Goal: Check status: Check status

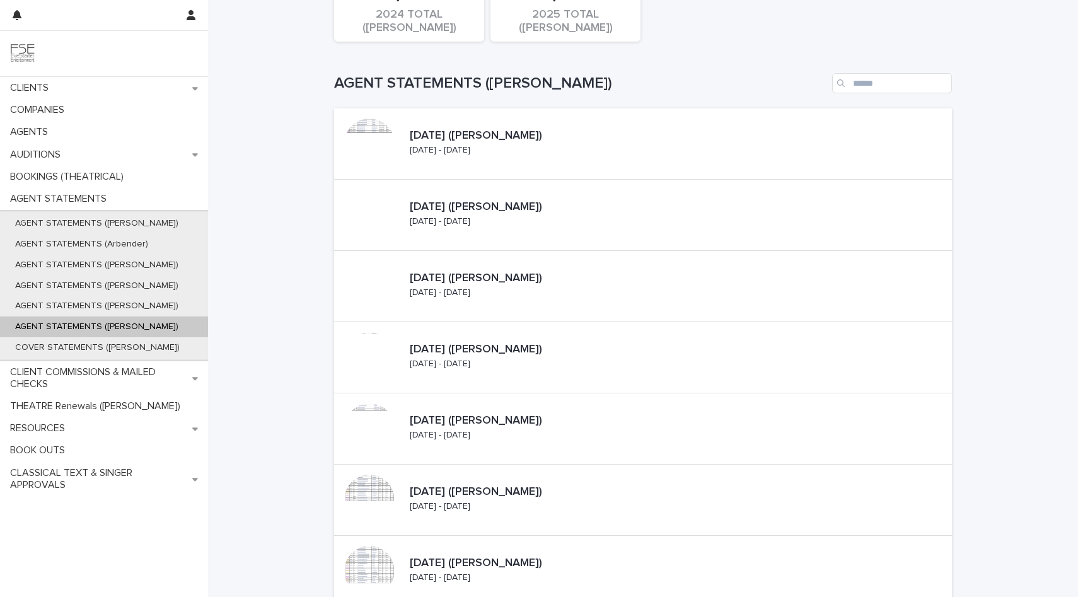
scroll to position [61, 0]
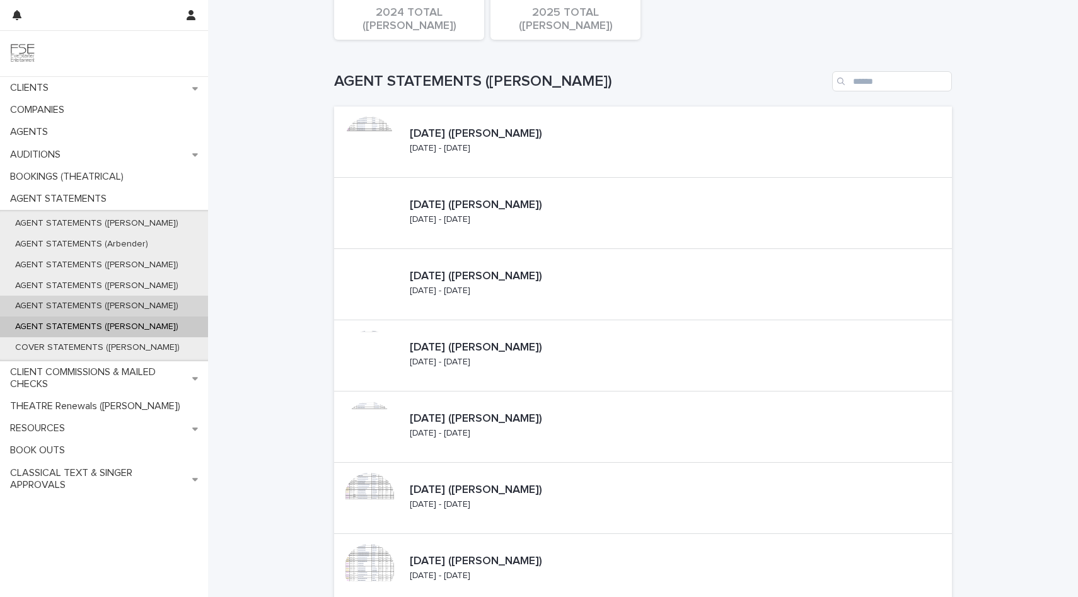
click at [79, 303] on p "AGENT STATEMENTS ([PERSON_NAME])" at bounding box center [96, 306] width 183 height 11
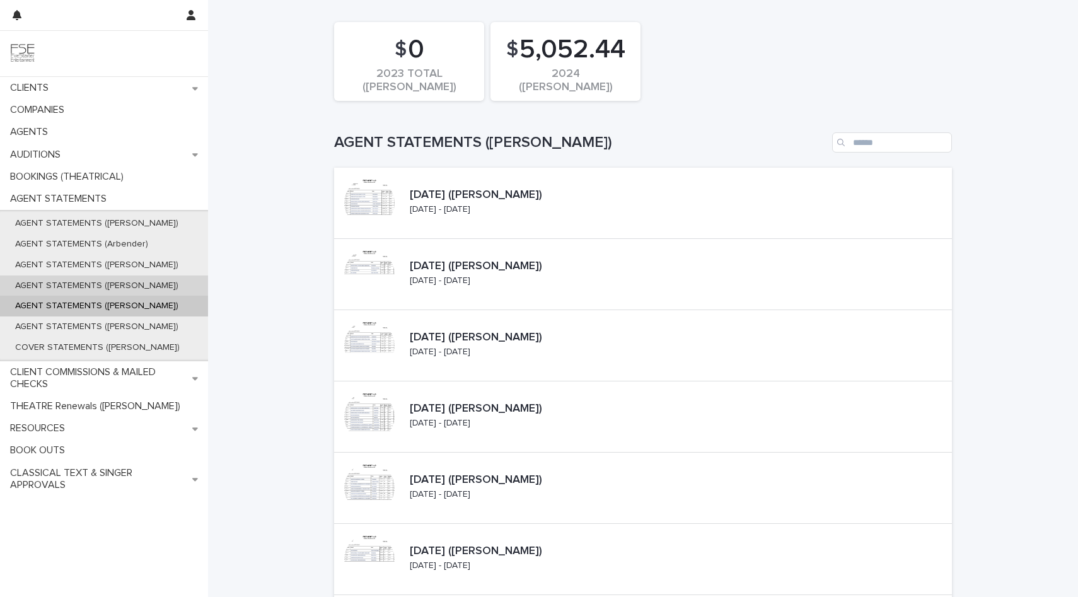
click at [104, 291] on div "AGENT STATEMENTS ([PERSON_NAME])" at bounding box center [104, 285] width 208 height 21
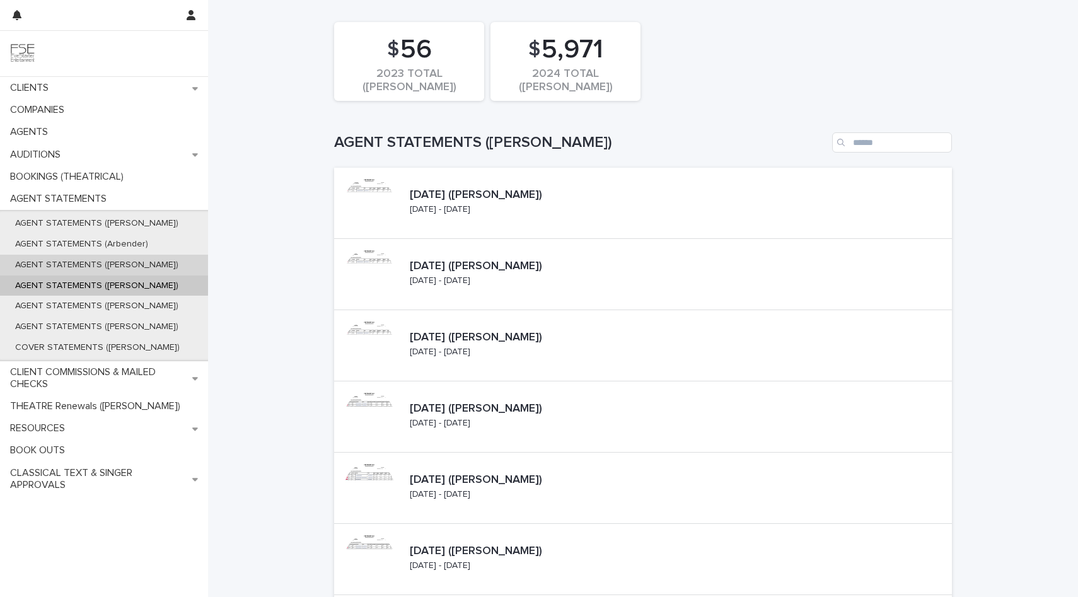
click at [116, 261] on p "AGENT STATEMENTS ([PERSON_NAME])" at bounding box center [96, 265] width 183 height 11
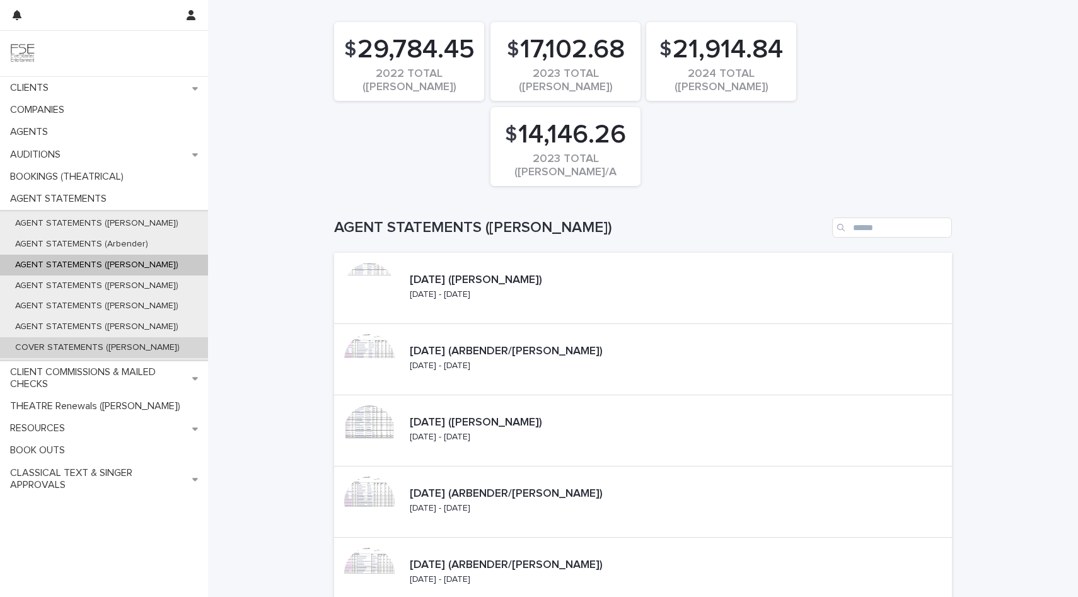
click at [123, 339] on div "COVER STATEMENTS ([PERSON_NAME])" at bounding box center [104, 347] width 208 height 21
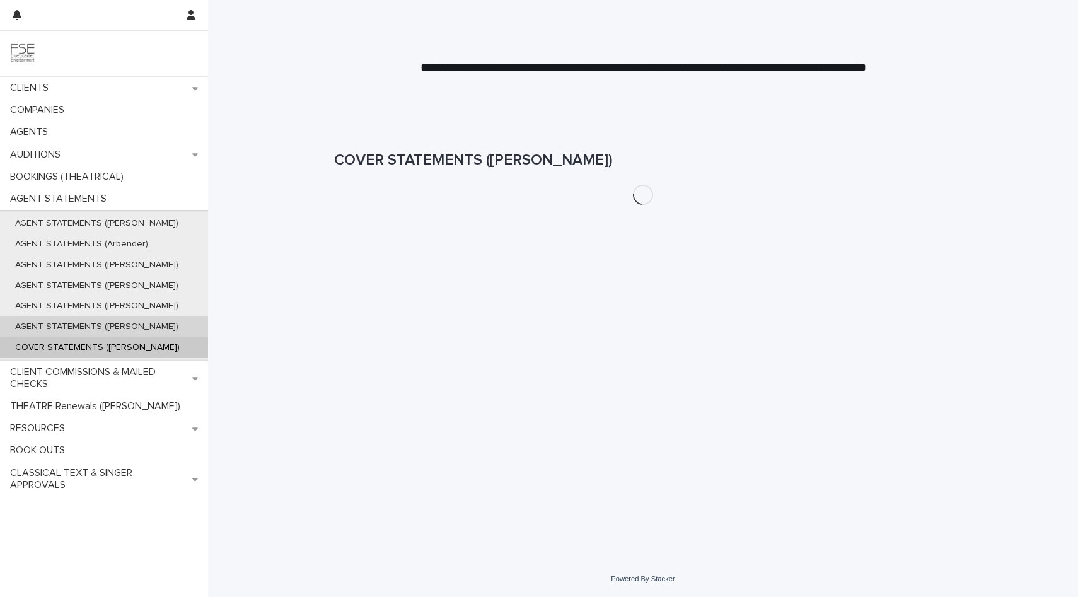
click at [124, 332] on div "AGENT STATEMENTS ([PERSON_NAME])" at bounding box center [104, 326] width 208 height 21
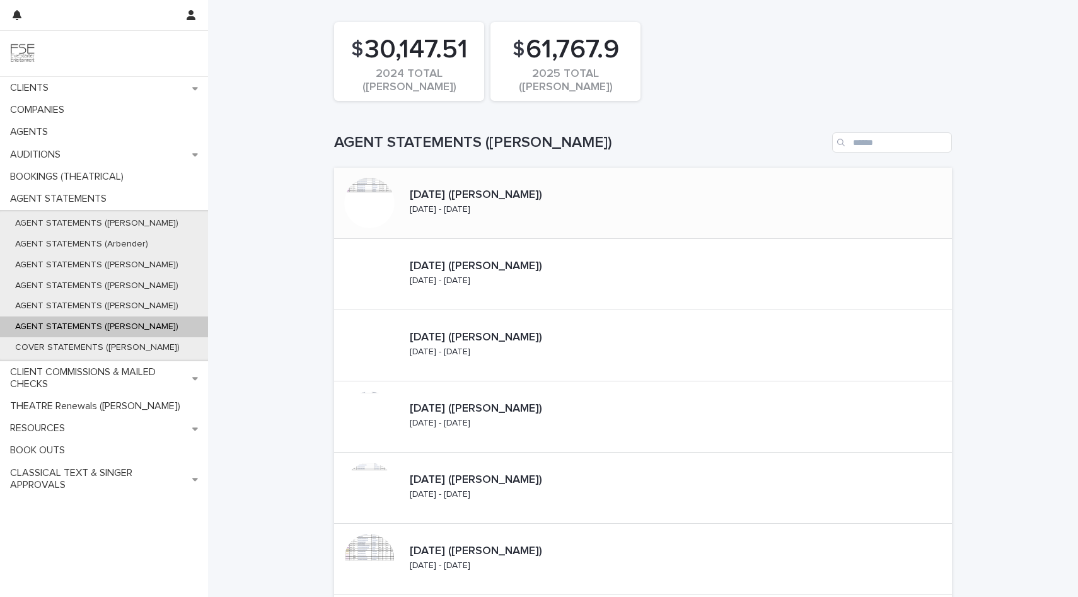
click at [417, 202] on div "[DATE] - [DATE]" at bounding box center [440, 208] width 61 height 13
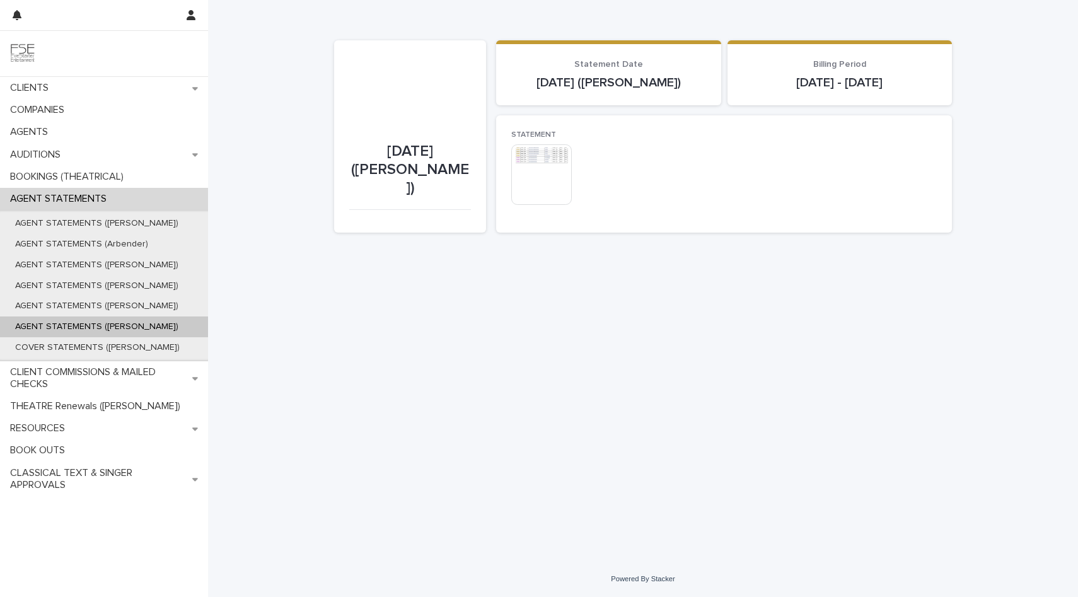
click at [533, 205] on img at bounding box center [541, 174] width 61 height 61
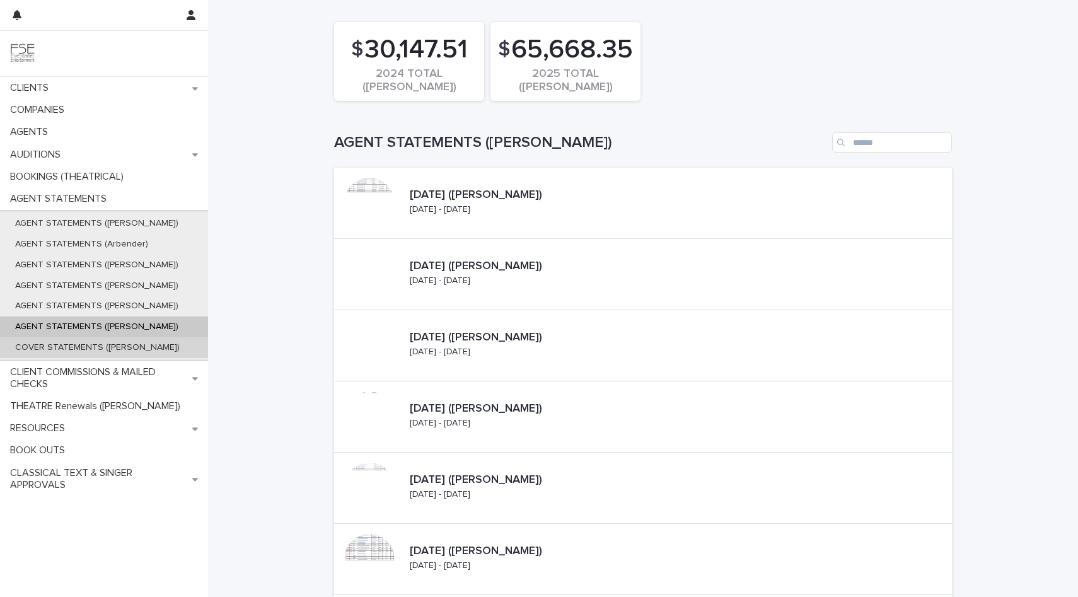
click at [45, 343] on p "COVER STATEMENTS ([PERSON_NAME])" at bounding box center [97, 347] width 185 height 11
